Goal: Register for event/course: Sign up to attend an event or enroll in a course

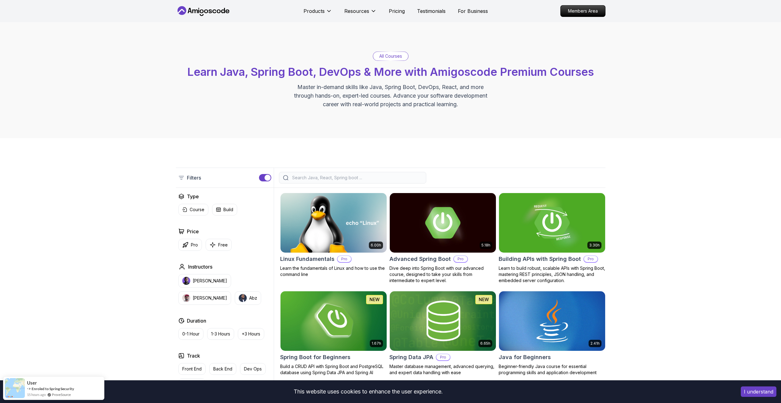
click at [305, 179] on input "search" at bounding box center [356, 178] width 131 height 6
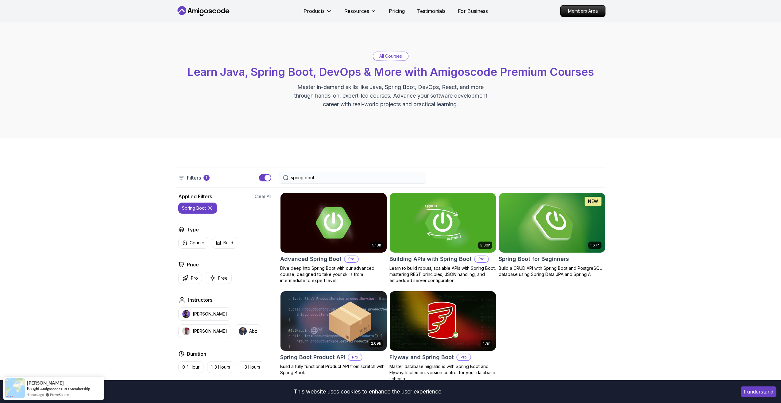
type input "spring boot"
click at [552, 220] on img at bounding box center [551, 223] width 111 height 62
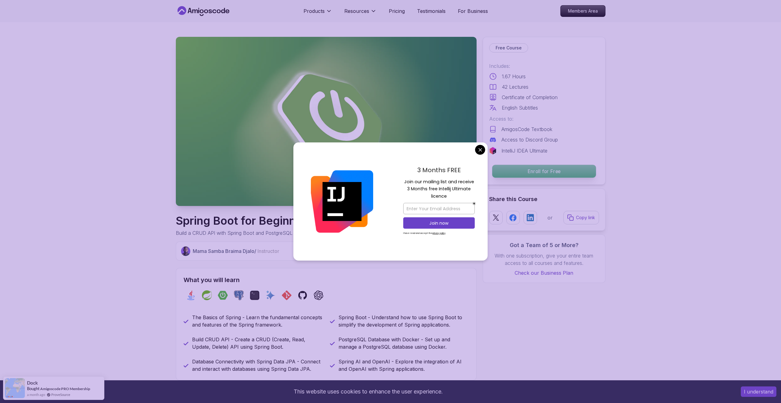
click at [524, 169] on p "Enroll for Free" at bounding box center [544, 171] width 104 height 13
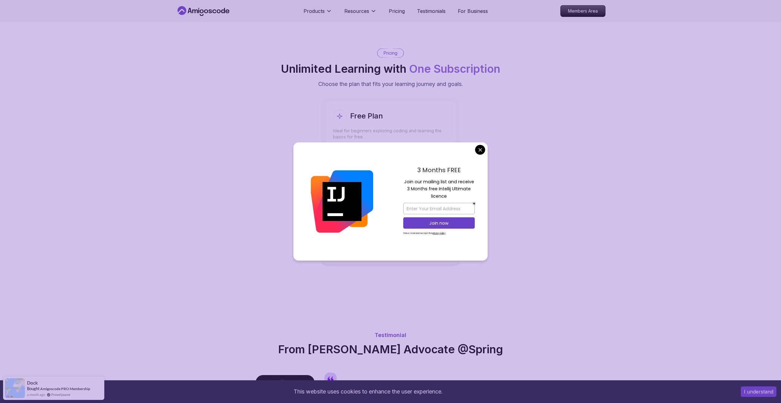
scroll to position [1206, 0]
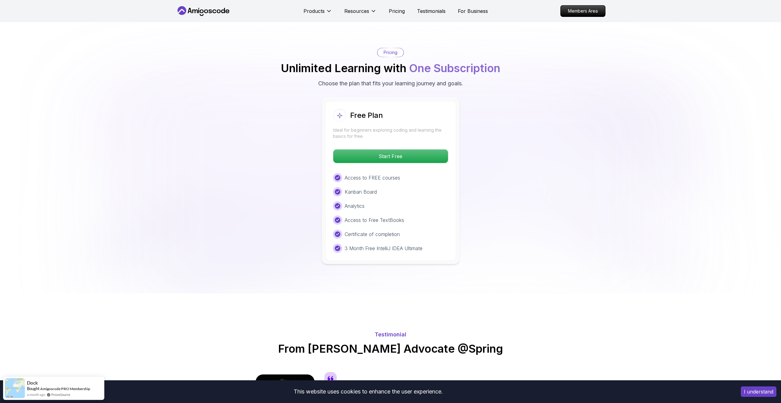
click at [479, 150] on body "This website uses cookies to enhance the user experience. I understand Products…" at bounding box center [390, 347] width 781 height 3106
click at [411, 150] on p "Start Free" at bounding box center [390, 156] width 109 height 13
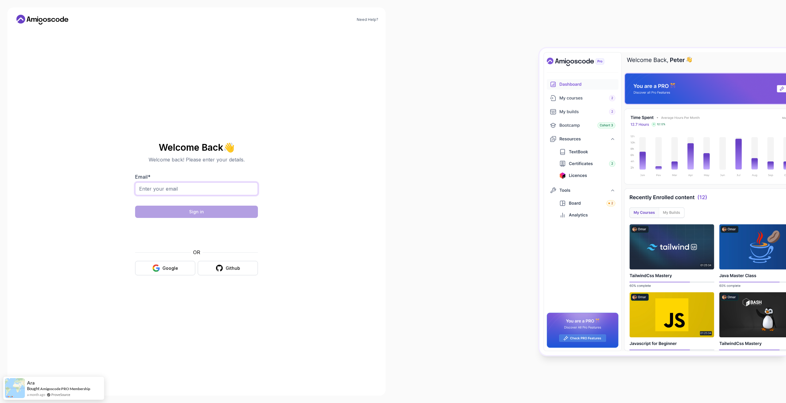
click at [189, 188] on input "Email *" at bounding box center [196, 188] width 123 height 13
click at [280, 174] on section "Welcome Back 👋 Welcome back! Please enter your details. Email * Sign in OR Goog…" at bounding box center [196, 208] width 206 height 145
click at [297, 251] on section "Welcome Back 👋 Welcome back! Please enter your details. Email * Sign in OR Goog…" at bounding box center [196, 208] width 206 height 145
click at [49, 22] on icon at bounding box center [42, 20] width 55 height 10
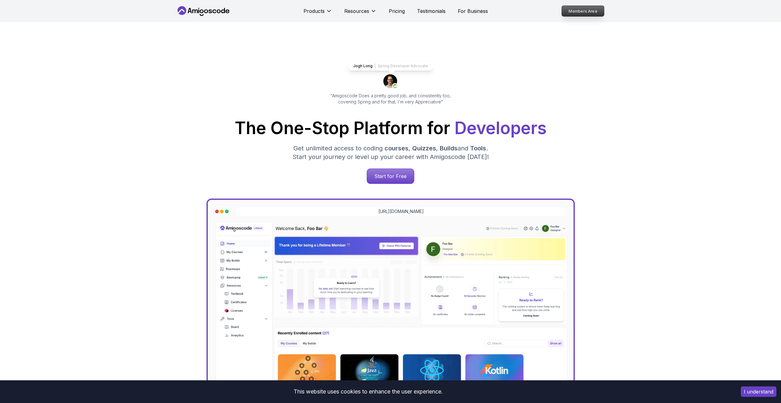
click at [584, 11] on p "Members Area" at bounding box center [583, 11] width 42 height 10
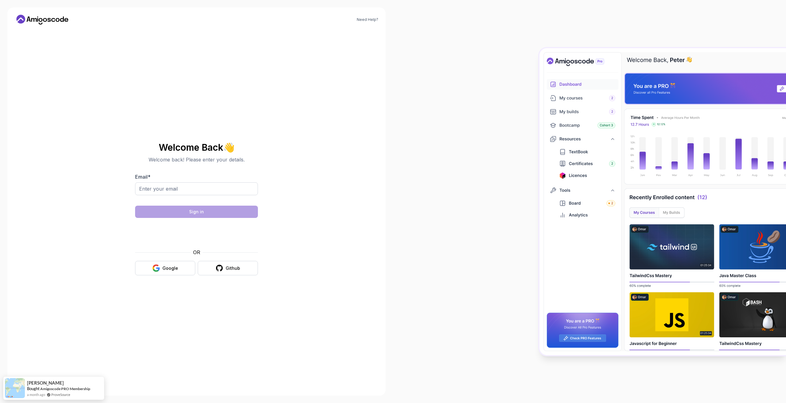
click at [56, 18] on icon at bounding box center [42, 20] width 55 height 10
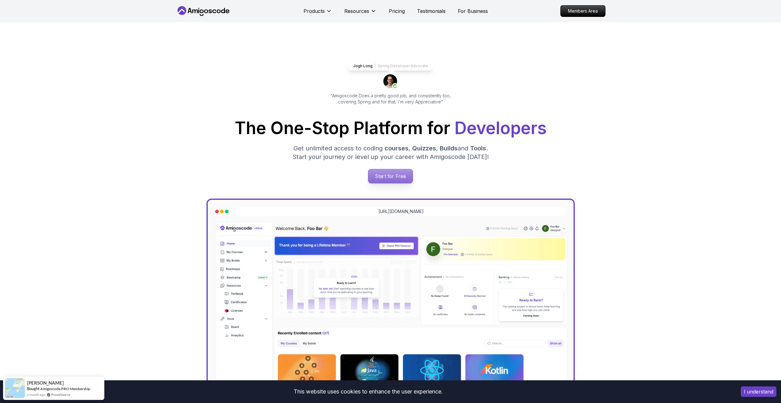
click at [407, 173] on p "Start for Free" at bounding box center [390, 176] width 45 height 14
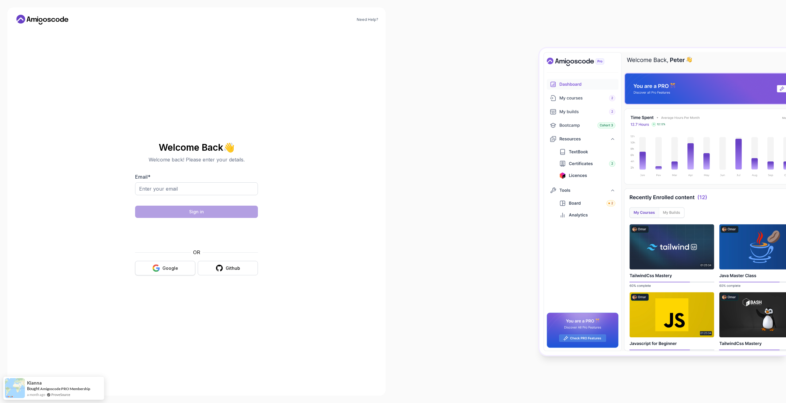
click at [160, 271] on icon "button" at bounding box center [156, 268] width 8 height 8
type input "[PERSON_NAME][EMAIL_ADDRESS][PERSON_NAME][PERSON_NAME][DOMAIN_NAME]"
drag, startPoint x: 85, startPoint y: 158, endPoint x: 92, endPoint y: 156, distance: 7.7
click at [85, 158] on div "Need Help? Welcome Back 👋 Welcome back! Please enter your details. Email * [PER…" at bounding box center [196, 201] width 378 height 388
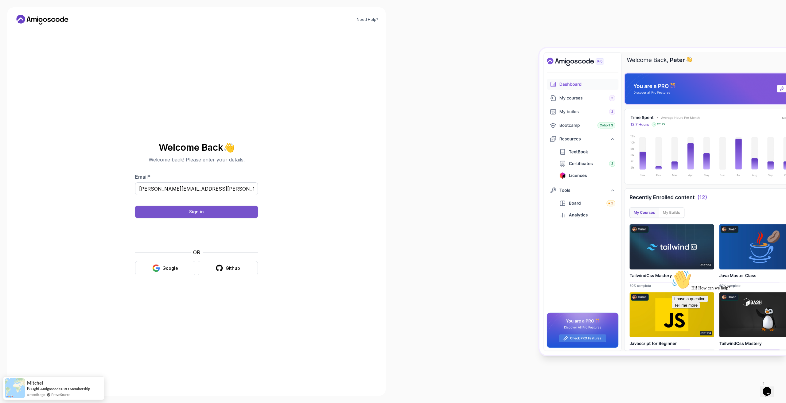
click at [218, 211] on button "Sign in" at bounding box center [196, 212] width 123 height 12
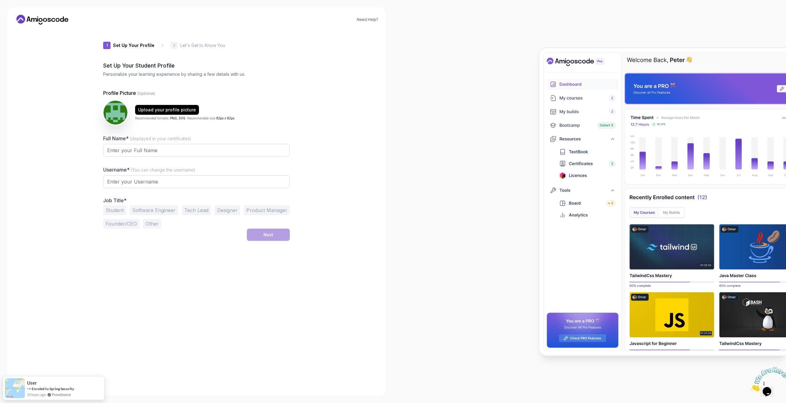
type input "silentorca09866"
click at [147, 149] on input "Full Name* (displayed in your certificates)" at bounding box center [196, 150] width 187 height 13
type input "Samuel Brian Robinson"
drag, startPoint x: 155, startPoint y: 181, endPoint x: 60, endPoint y: 168, distance: 96.6
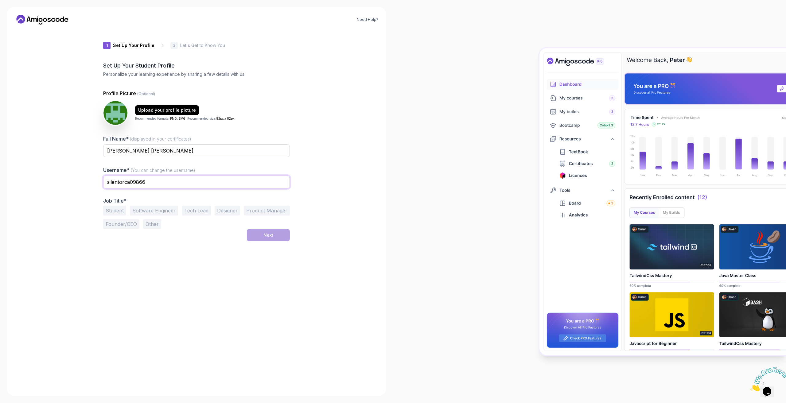
click at [61, 169] on div "Need Help? 1 Set Up Your Profile 1 Set Up Your Profile 2 Let's Get to Know You …" at bounding box center [196, 201] width 378 height 388
type input "samuelbrobinson"
click at [60, 168] on div "Need Help? 1 Set Up Your Profile 1 Set Up Your Profile 2 Let's Get to Know You …" at bounding box center [196, 201] width 378 height 388
click at [107, 208] on button "Student" at bounding box center [114, 211] width 23 height 10
click at [274, 233] on button "Next" at bounding box center [268, 235] width 43 height 12
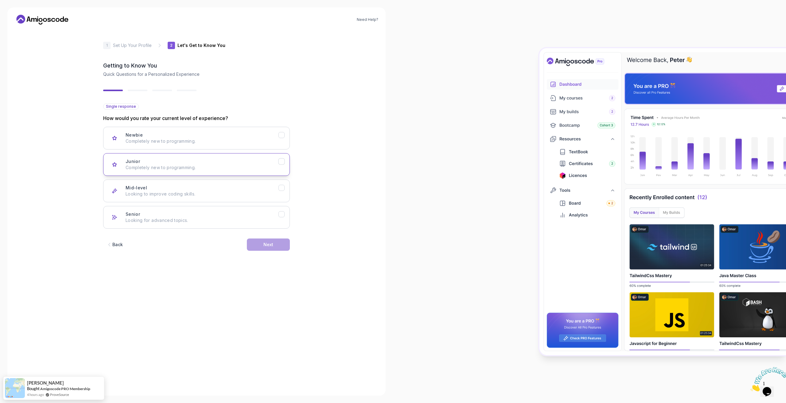
click at [163, 169] on p "Completely new to programming." at bounding box center [202, 168] width 153 height 6
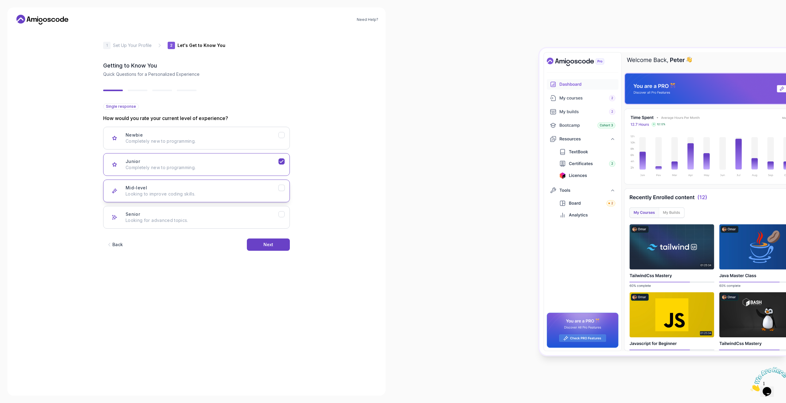
click at [165, 186] on div "Mid-level Looking to improve coding skills." at bounding box center [202, 191] width 153 height 12
click at [166, 165] on p "Completely new to programming." at bounding box center [202, 168] width 153 height 6
click at [254, 239] on button "Next" at bounding box center [268, 245] width 43 height 12
click at [168, 211] on button "Full Stack Dev Java, Spring Boot, JS, React, AWS, Docker, Kubernetes" at bounding box center [196, 217] width 187 height 23
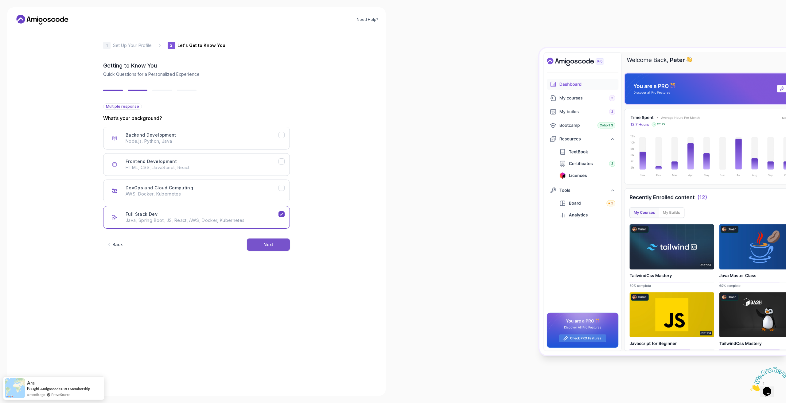
click at [286, 244] on button "Next" at bounding box center [268, 245] width 43 height 12
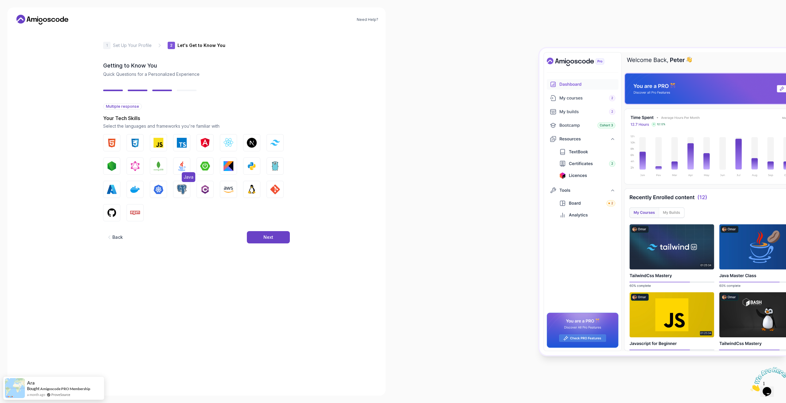
click at [187, 161] on button "Java" at bounding box center [181, 165] width 17 height 17
click at [275, 238] on button "Next" at bounding box center [268, 237] width 43 height 12
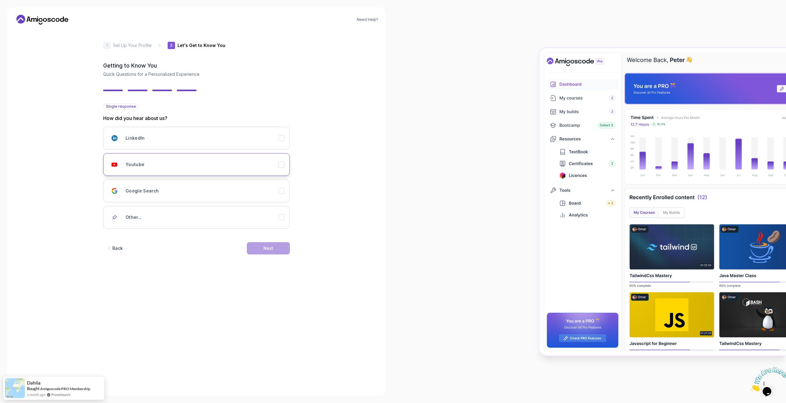
click at [173, 161] on div "Youtube" at bounding box center [202, 164] width 153 height 12
click at [264, 247] on div "Next" at bounding box center [268, 248] width 10 height 6
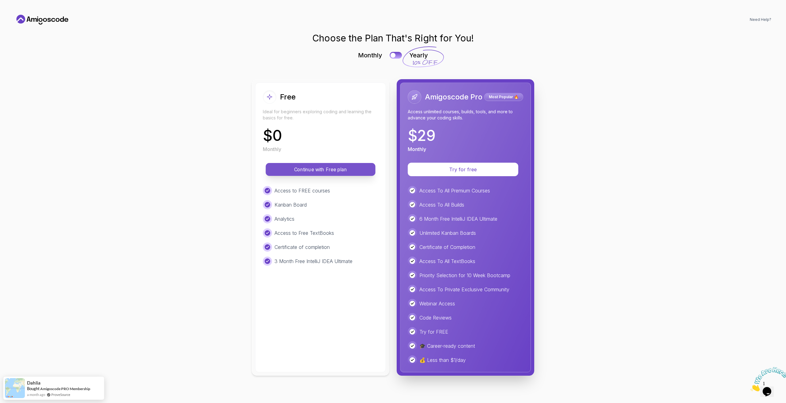
click at [341, 169] on p "Continue with Free plan" at bounding box center [321, 169] width 96 height 7
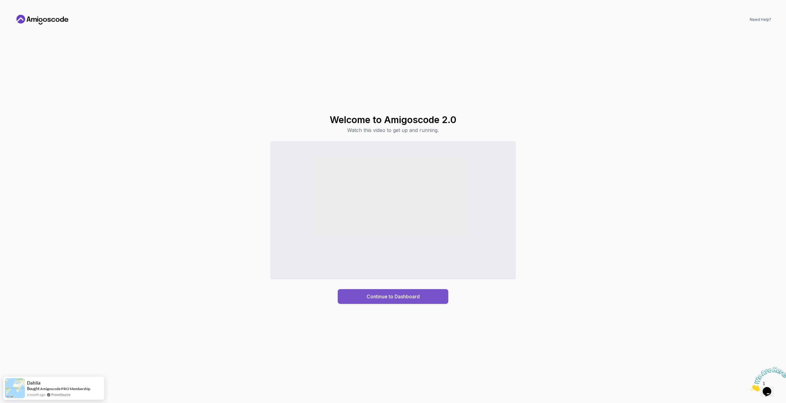
click at [434, 294] on button "Continue to Dashboard" at bounding box center [393, 296] width 111 height 15
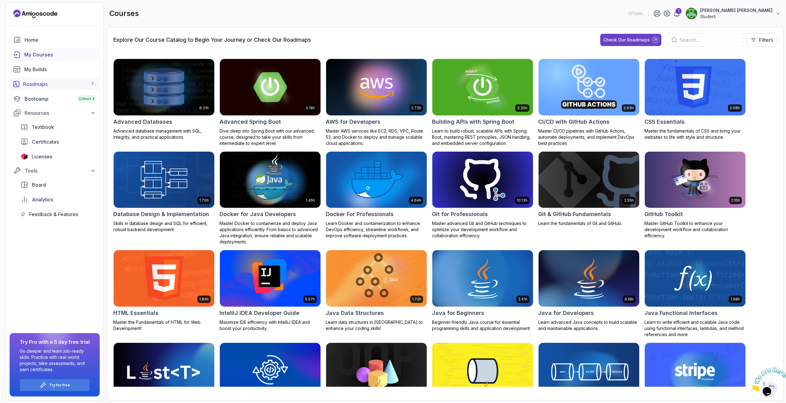
click at [80, 85] on div "Roadmaps 7" at bounding box center [59, 83] width 73 height 7
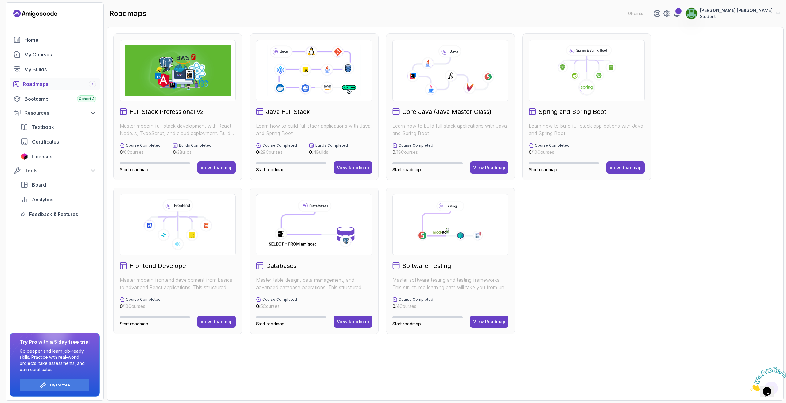
click at [566, 112] on h2 "Spring and Spring Boot" at bounding box center [572, 111] width 68 height 9
click at [629, 169] on div "View Roadmap" at bounding box center [625, 168] width 32 height 6
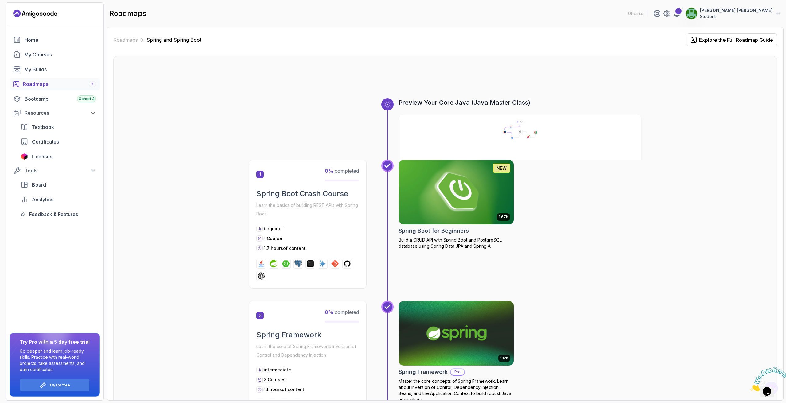
click at [451, 194] on img at bounding box center [456, 192] width 121 height 68
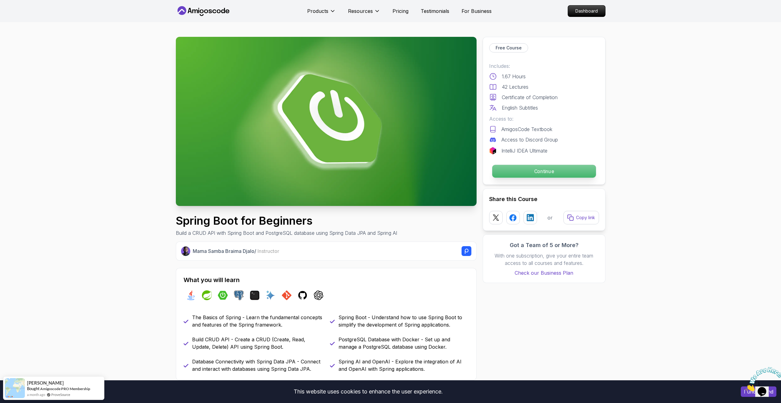
click at [509, 171] on p "Continue" at bounding box center [544, 171] width 104 height 13
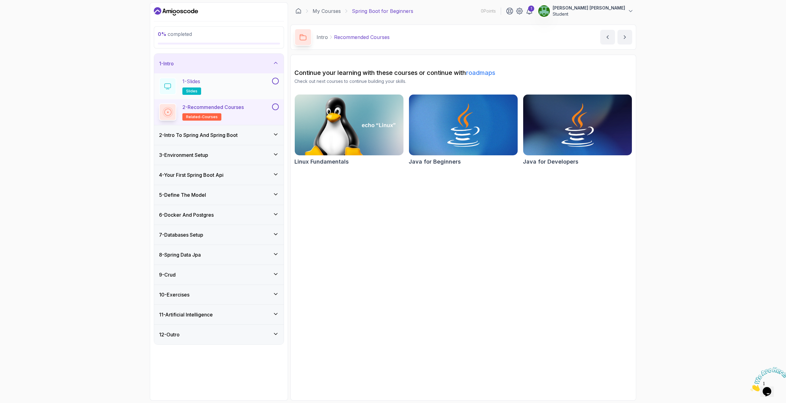
click at [234, 86] on div "1 - Slides slides" at bounding box center [215, 86] width 112 height 17
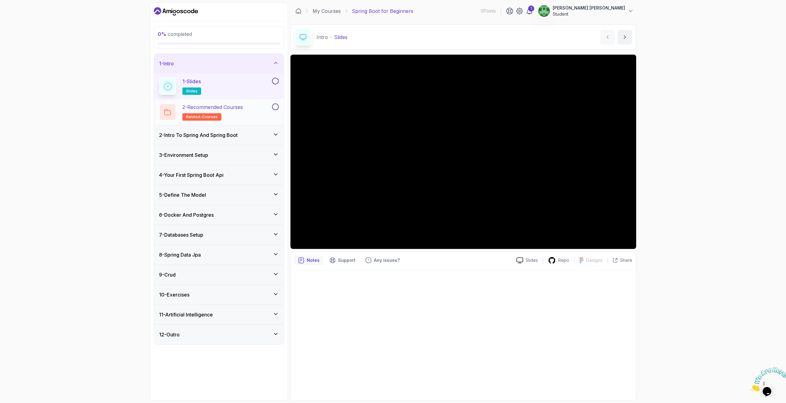
click at [222, 111] on h2 "2 - Recommended Courses related-courses" at bounding box center [212, 111] width 60 height 17
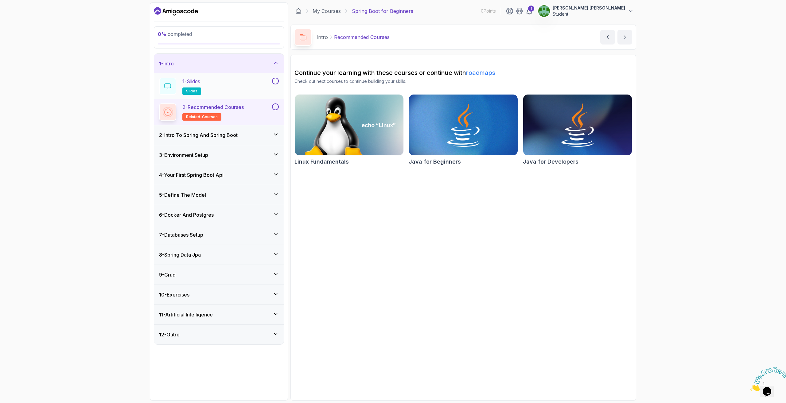
click at [224, 84] on div "1 - Slides slides" at bounding box center [215, 86] width 112 height 17
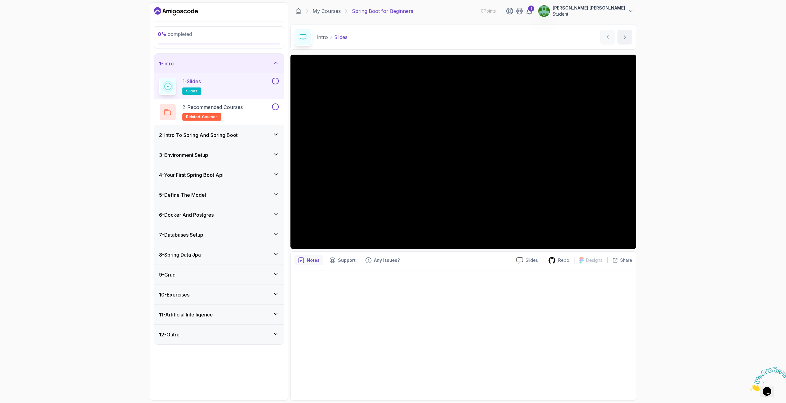
click at [262, 84] on div "1 - Slides slides" at bounding box center [215, 86] width 112 height 17
click at [255, 141] on div "2 - Intro To Spring And Spring Boot" at bounding box center [219, 135] width 130 height 20
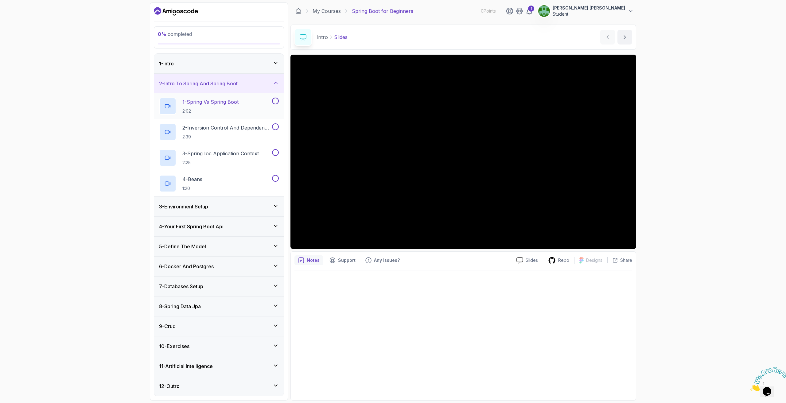
click at [218, 104] on p "1 - Spring Vs Spring Boot" at bounding box center [210, 101] width 56 height 7
click at [189, 57] on div "1 - Intro" at bounding box center [219, 64] width 130 height 20
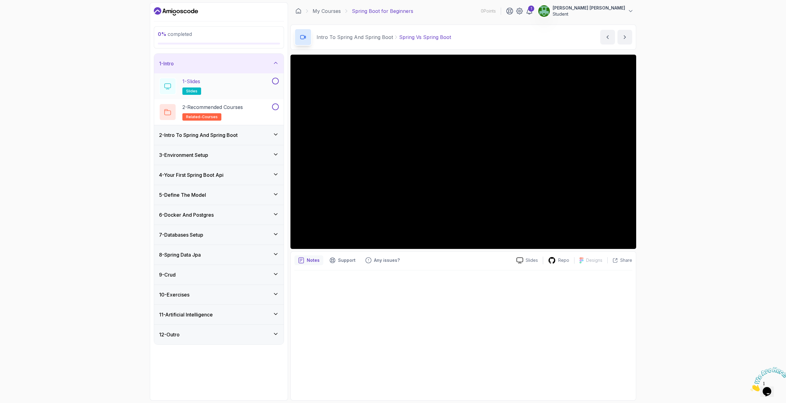
click at [224, 96] on div "1 - Slides slides" at bounding box center [219, 86] width 130 height 26
click at [267, 86] on div "1 - Slides slides" at bounding box center [215, 86] width 112 height 17
click at [253, 115] on div "2 - Recommended Courses related-courses" at bounding box center [215, 111] width 112 height 17
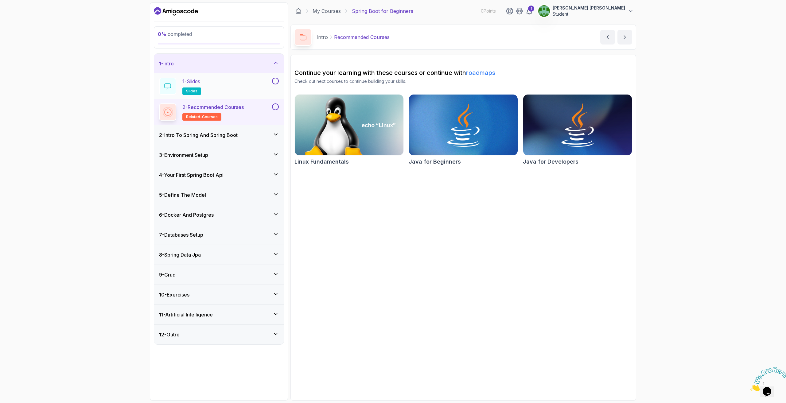
click at [273, 81] on button at bounding box center [275, 81] width 7 height 7
click at [274, 110] on button at bounding box center [275, 106] width 7 height 7
click at [276, 139] on div "2 - Intro To Spring And Spring Boot" at bounding box center [219, 135] width 130 height 20
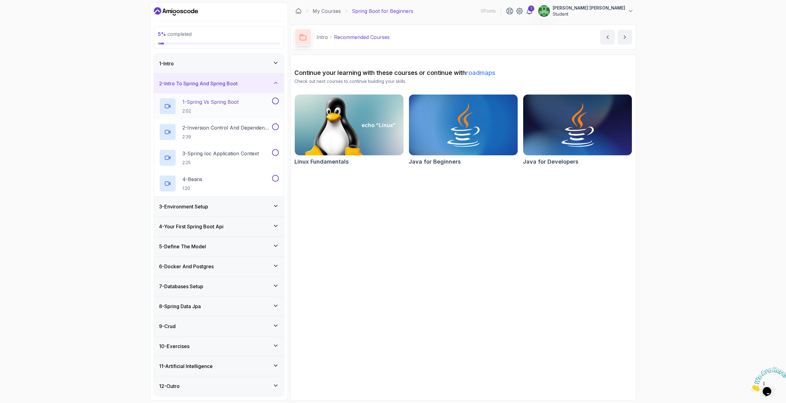
click at [239, 107] on h2 "1 - Spring Vs Spring Boot 2:02" at bounding box center [210, 106] width 56 height 16
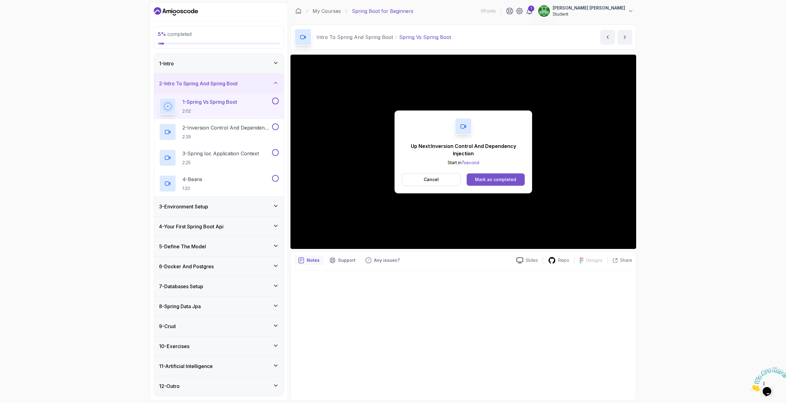
click at [492, 179] on div "Mark as completed" at bounding box center [495, 180] width 41 height 6
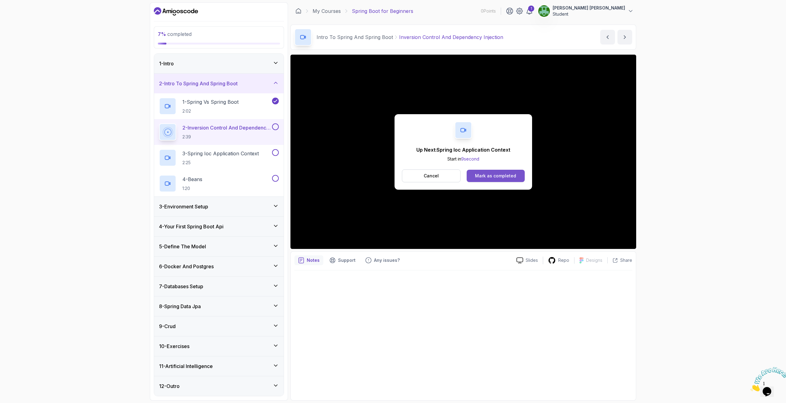
click at [492, 177] on div "Mark as completed" at bounding box center [495, 176] width 41 height 6
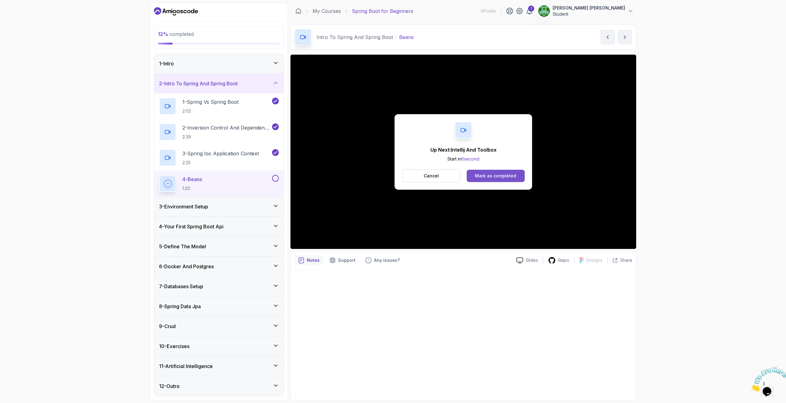
click at [486, 176] on div "Mark as completed" at bounding box center [495, 176] width 41 height 6
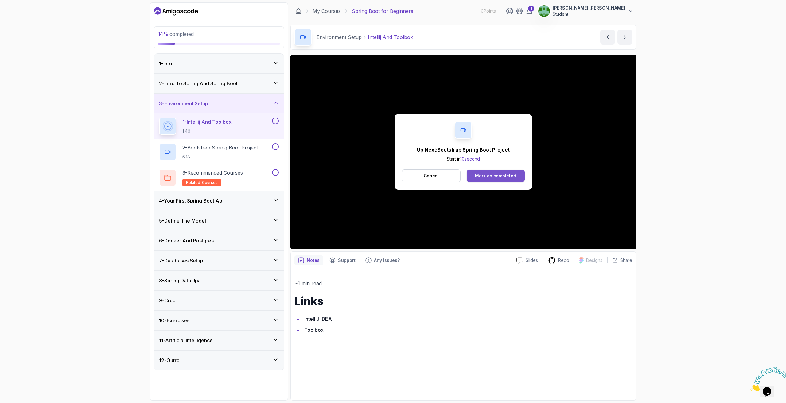
click at [499, 176] on div "Mark as completed" at bounding box center [495, 176] width 41 height 6
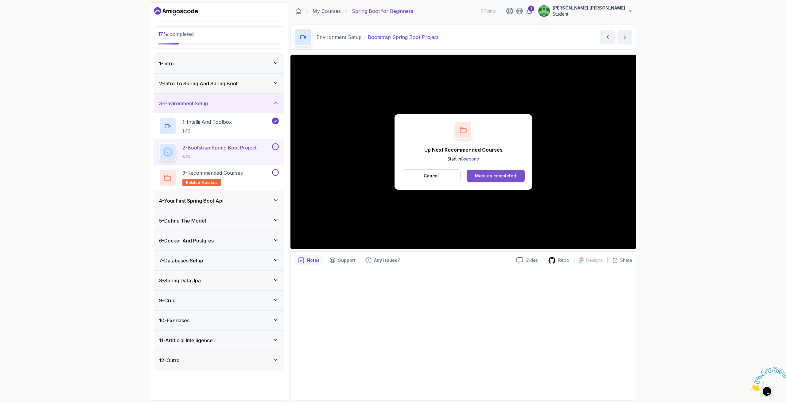
click at [478, 174] on div "Mark as completed" at bounding box center [495, 176] width 41 height 6
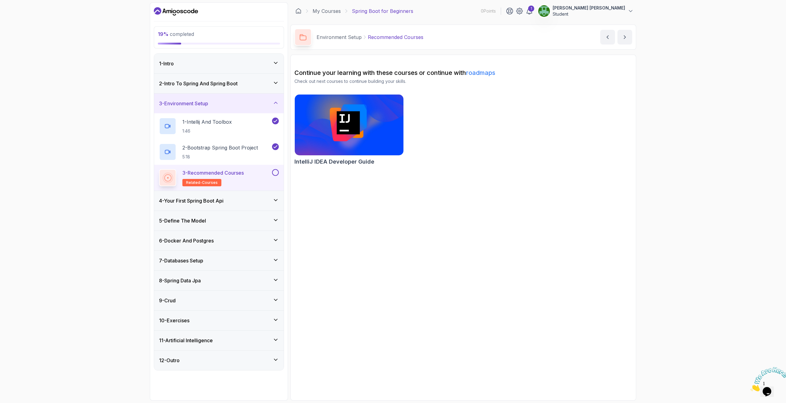
click at [275, 173] on button at bounding box center [275, 172] width 7 height 7
click at [273, 201] on icon at bounding box center [276, 200] width 6 height 6
